Goal: Task Accomplishment & Management: Complete application form

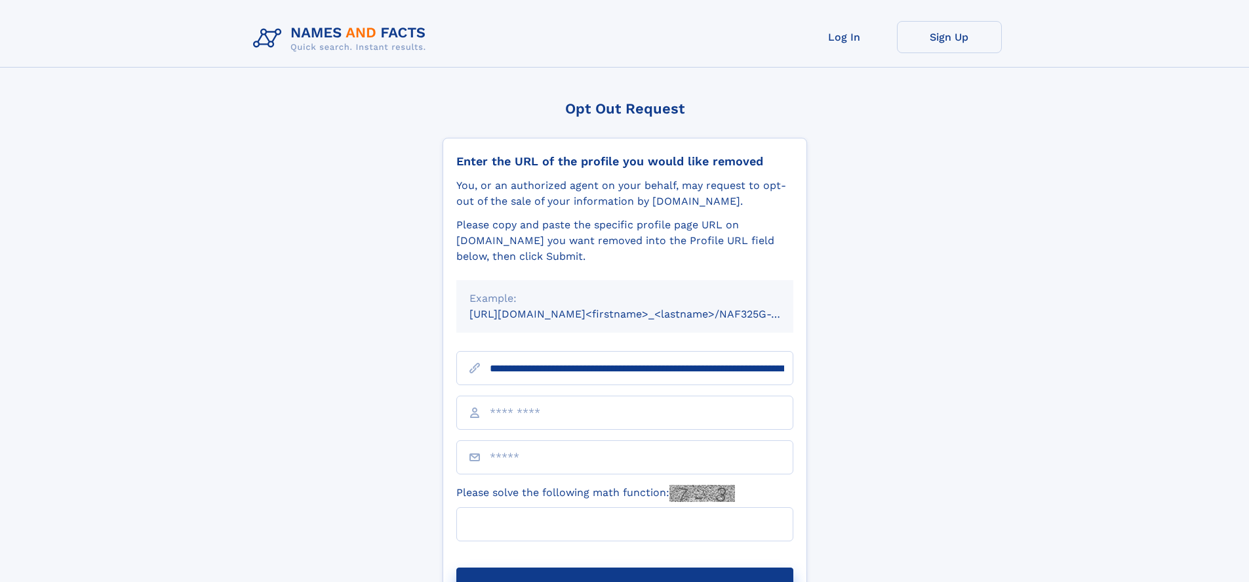
type input "**********"
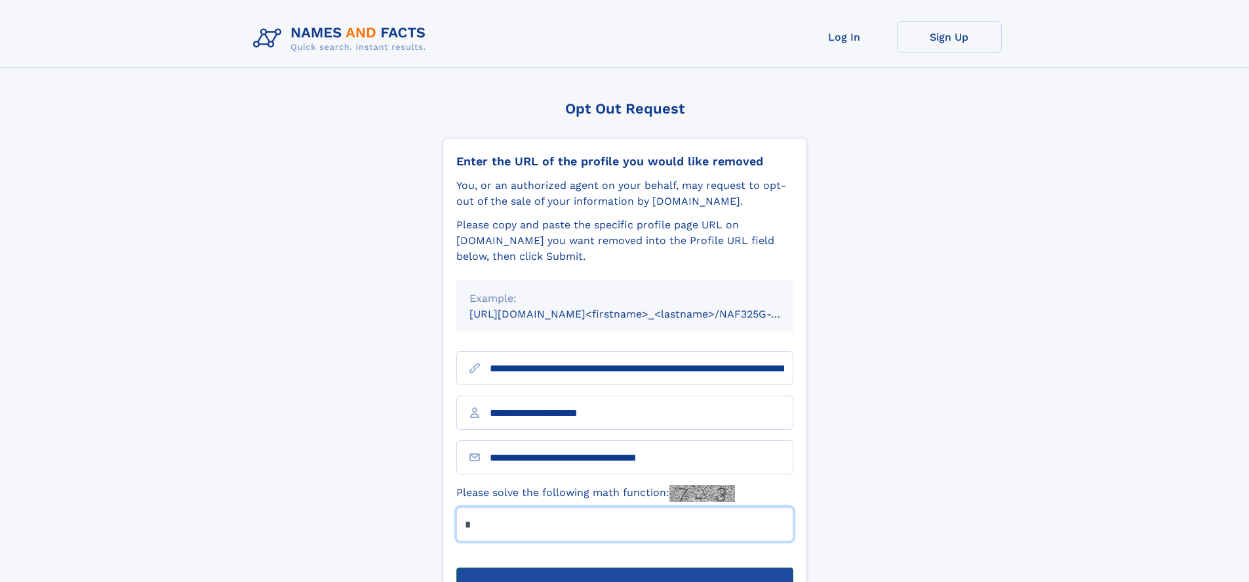
type input "*"
click at [624, 567] on button "Submit Opt Out Request" at bounding box center [624, 588] width 337 height 42
